Goal: Information Seeking & Learning: Learn about a topic

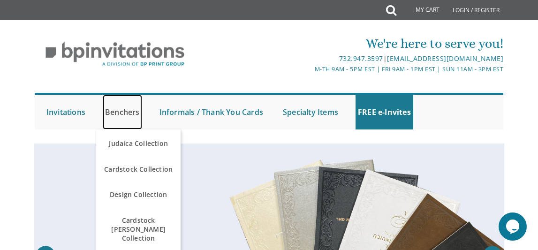
click at [130, 111] on link "Benchers" at bounding box center [122, 112] width 39 height 35
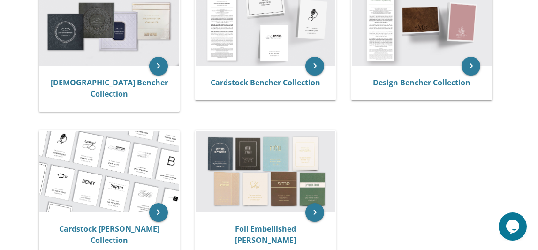
scroll to position [228, 0]
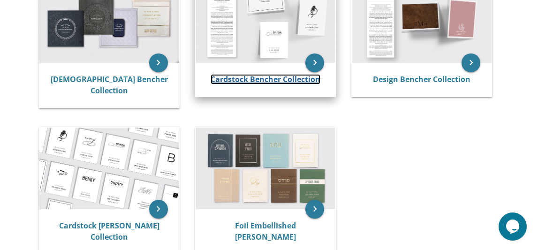
click at [268, 77] on link "Cardstock Bencher Collection" at bounding box center [266, 79] width 110 height 10
click at [262, 80] on link "Cardstock Bencher Collection" at bounding box center [266, 79] width 110 height 10
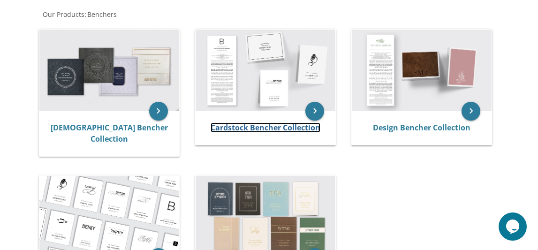
scroll to position [166, 0]
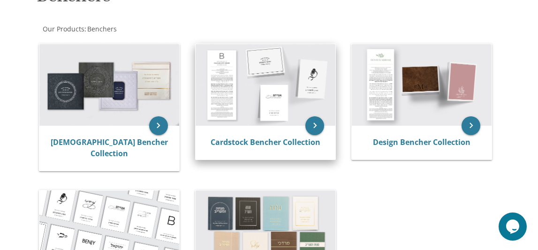
click at [271, 106] on img at bounding box center [266, 85] width 140 height 82
click at [312, 128] on icon "keyboard_arrow_right" at bounding box center [314, 125] width 19 height 19
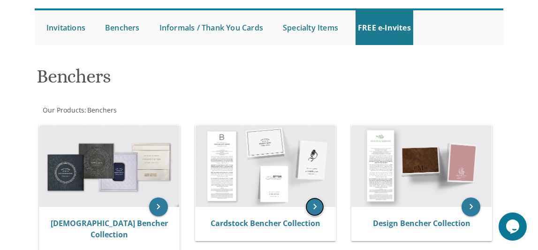
scroll to position [90, 0]
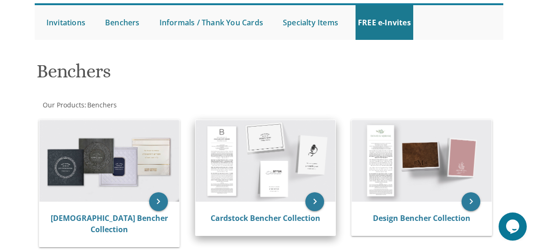
click at [264, 178] on img at bounding box center [266, 161] width 140 height 82
click at [304, 218] on link "Cardstock Bencher Collection" at bounding box center [266, 218] width 110 height 10
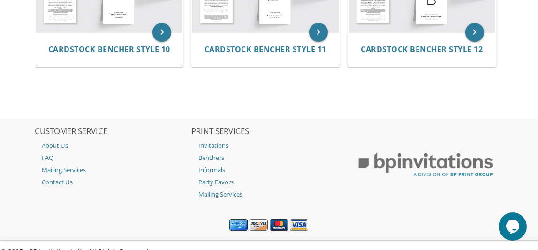
scroll to position [753, 0]
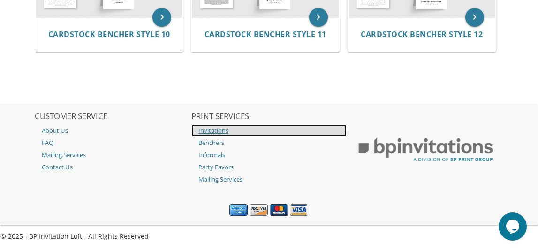
click at [212, 131] on link "Invitations" at bounding box center [268, 130] width 155 height 12
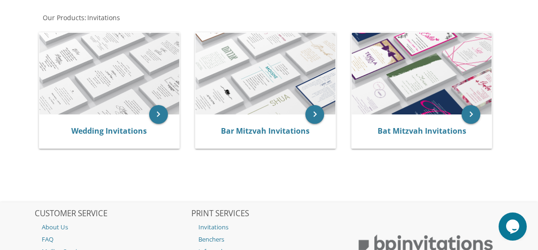
scroll to position [192, 0]
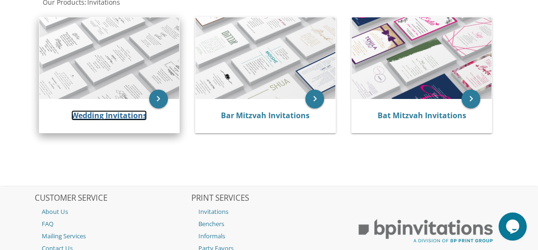
click at [135, 117] on link "Wedding Invitations" at bounding box center [109, 115] width 76 height 10
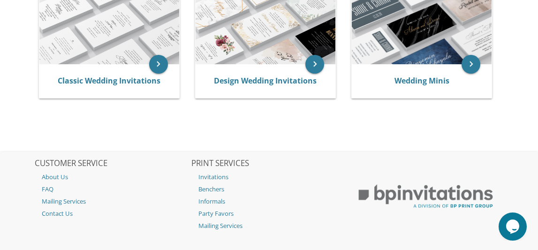
scroll to position [224, 0]
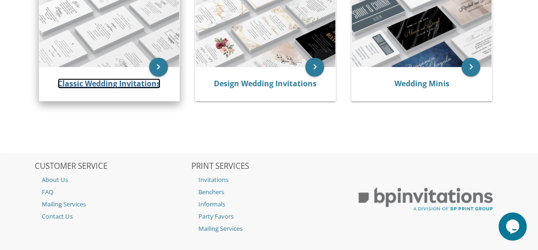
click at [104, 83] on link "Classic Wedding Invitations" at bounding box center [109, 83] width 103 height 10
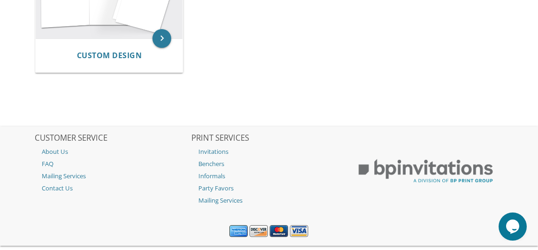
scroll to position [1036, 0]
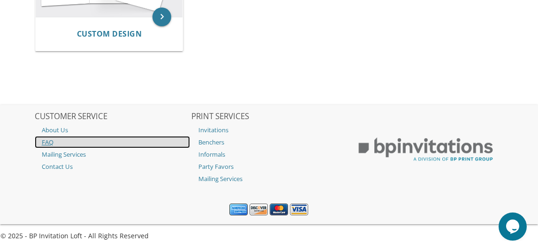
click at [53, 138] on link "FAQ" at bounding box center [112, 142] width 155 height 12
